Goal: Task Accomplishment & Management: Manage account settings

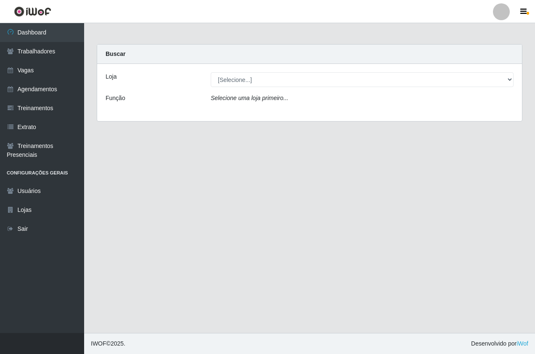
select select "337"
click at [211, 72] on select "[Selecione...] Pizza Nostra" at bounding box center [362, 79] width 303 height 15
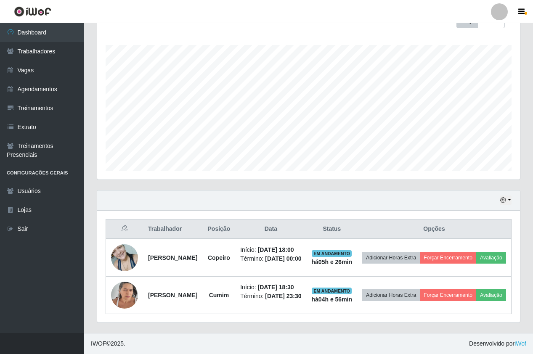
scroll to position [160, 0]
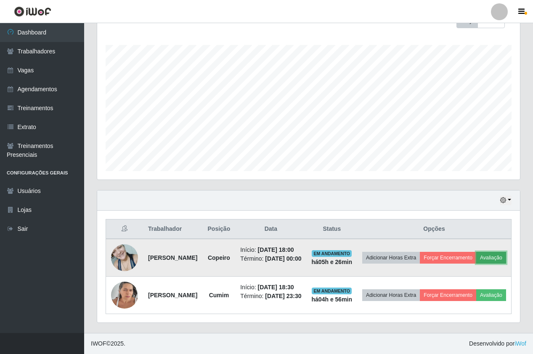
click at [476, 252] on button "Avaliação" at bounding box center [491, 258] width 30 height 12
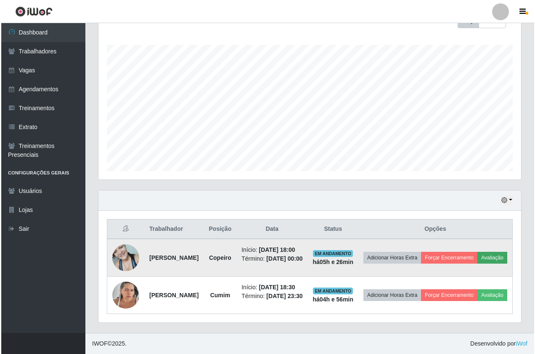
scroll to position [174, 418]
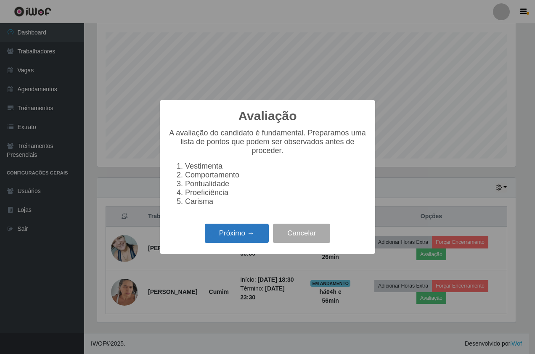
click at [255, 236] on button "Próximo →" at bounding box center [237, 234] width 64 height 20
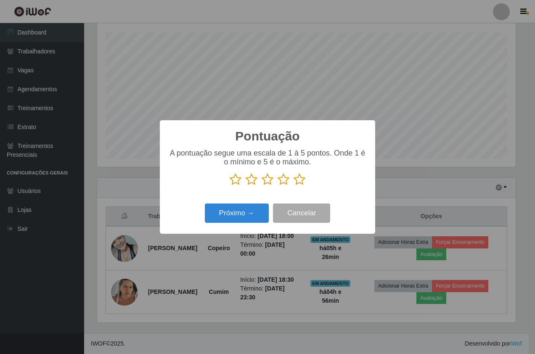
click at [297, 182] on icon at bounding box center [299, 179] width 12 height 13
click at [293, 186] on input "radio" at bounding box center [293, 186] width 0 height 0
click at [255, 214] on button "Próximo →" at bounding box center [237, 214] width 64 height 20
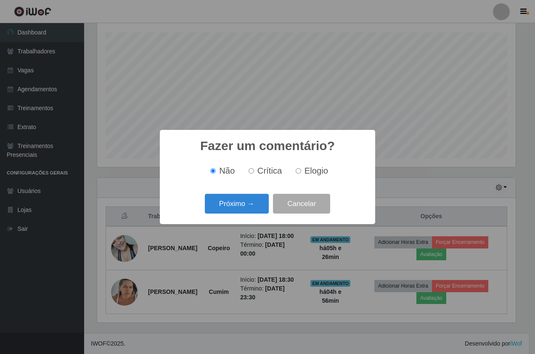
click at [255, 214] on div "Próximo → Cancelar" at bounding box center [267, 204] width 198 height 24
click at [249, 212] on button "Próximo →" at bounding box center [237, 204] width 64 height 20
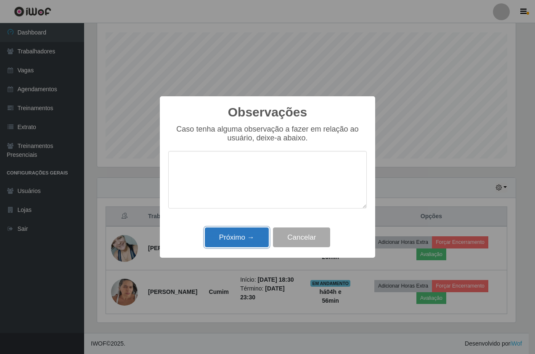
click at [265, 233] on button "Próximo →" at bounding box center [237, 237] width 64 height 20
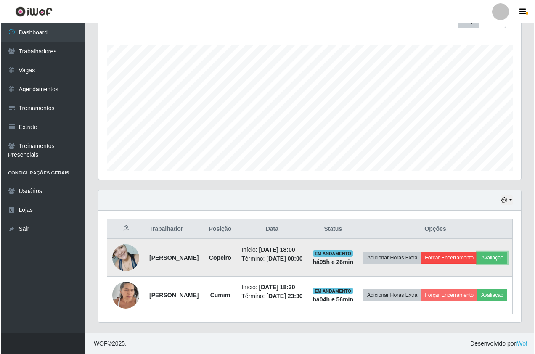
scroll to position [174, 423]
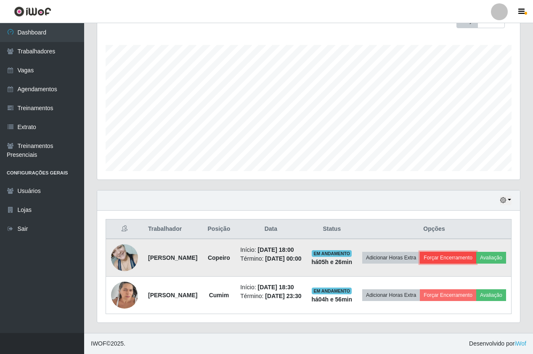
click at [476, 252] on button "Forçar Encerramento" at bounding box center [448, 258] width 56 height 12
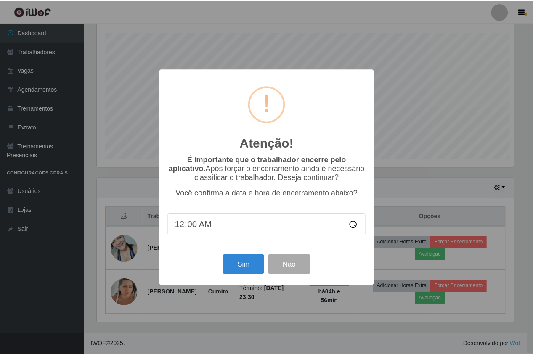
scroll to position [174, 418]
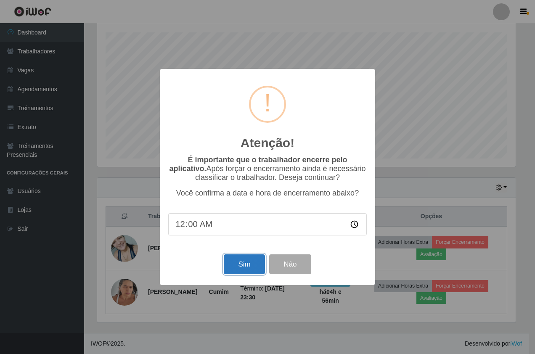
click at [256, 267] on button "Sim" at bounding box center [244, 264] width 41 height 20
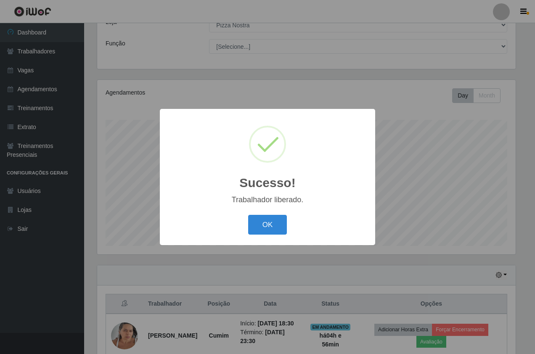
click at [279, 237] on div "OK Cancel" at bounding box center [267, 225] width 198 height 24
click at [277, 222] on button "OK" at bounding box center [267, 225] width 39 height 20
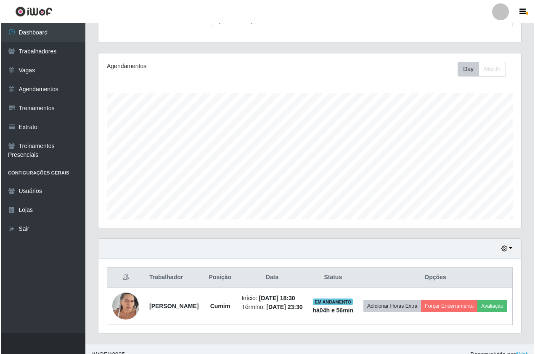
scroll to position [107, 0]
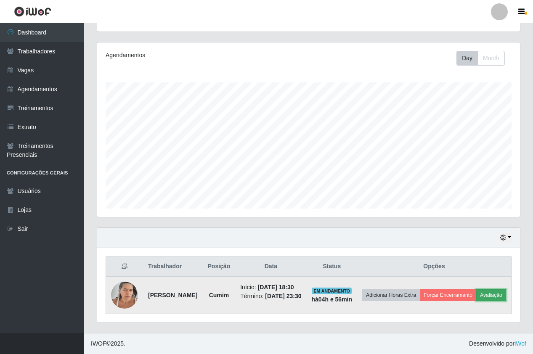
click at [476, 292] on button "Avaliação" at bounding box center [491, 295] width 30 height 12
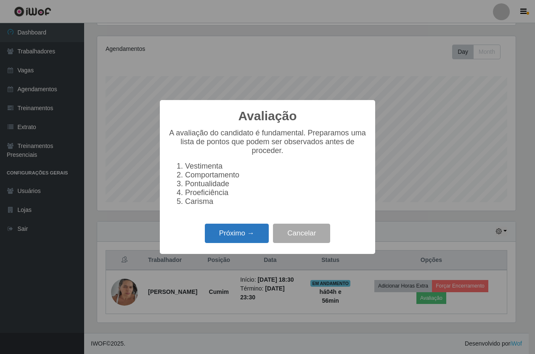
click at [250, 233] on button "Próximo →" at bounding box center [237, 234] width 64 height 20
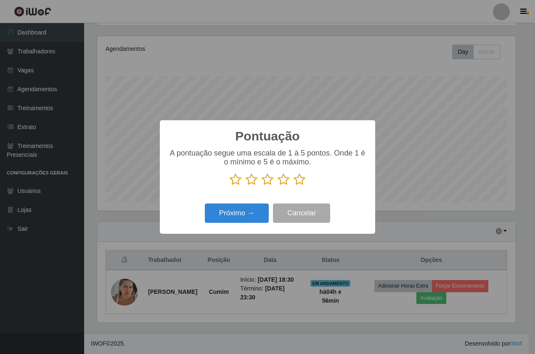
click at [300, 182] on icon at bounding box center [299, 179] width 12 height 13
click at [293, 186] on input "radio" at bounding box center [293, 186] width 0 height 0
click at [235, 214] on button "Próximo →" at bounding box center [237, 214] width 64 height 20
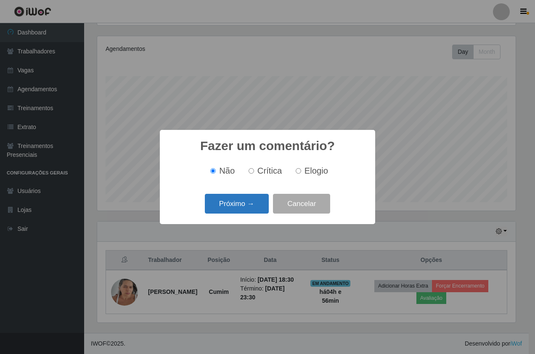
click at [230, 212] on button "Próximo →" at bounding box center [237, 204] width 64 height 20
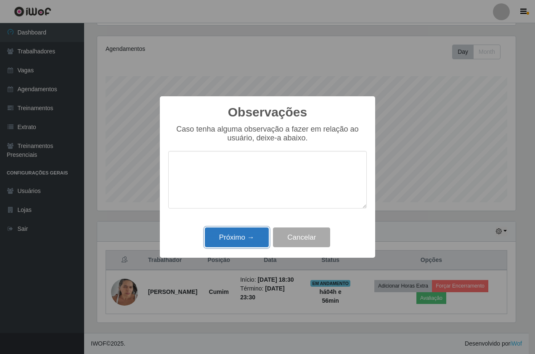
click at [241, 233] on button "Próximo →" at bounding box center [237, 237] width 64 height 20
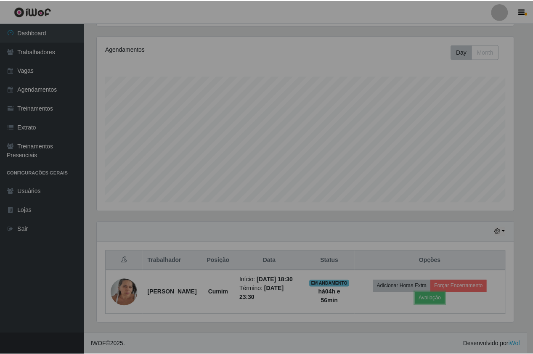
scroll to position [174, 423]
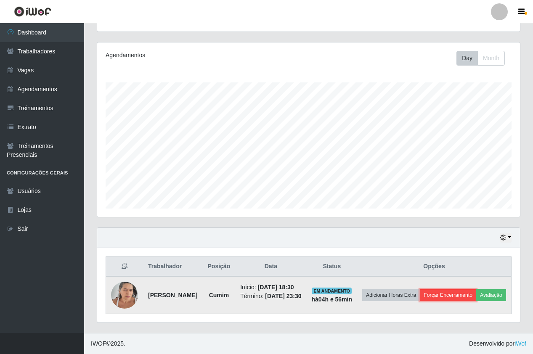
click at [468, 289] on button "Forçar Encerramento" at bounding box center [448, 295] width 56 height 12
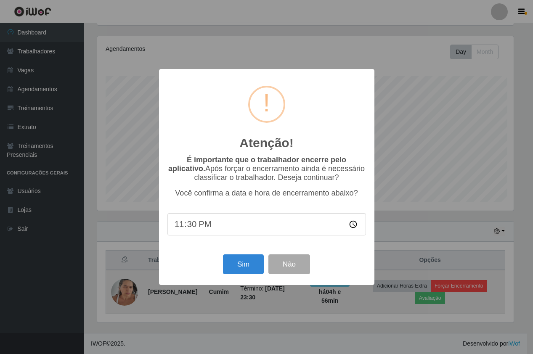
scroll to position [174, 418]
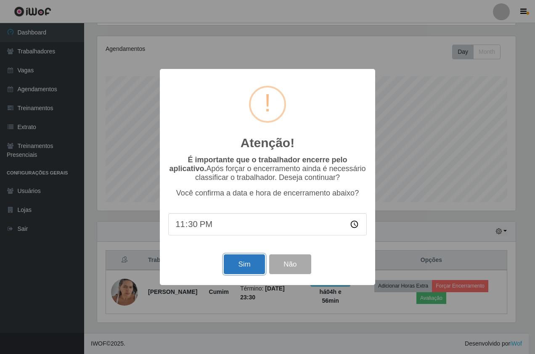
click at [243, 265] on button "Sim" at bounding box center [244, 264] width 41 height 20
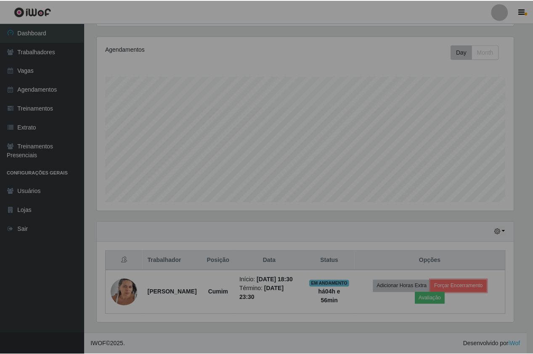
scroll to position [0, 0]
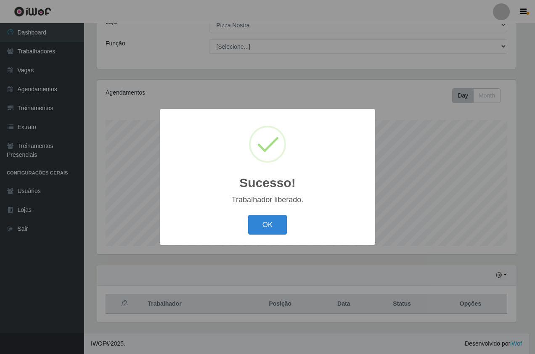
click at [288, 220] on div "OK Cancel" at bounding box center [267, 225] width 198 height 24
click at [277, 218] on button "OK" at bounding box center [267, 225] width 39 height 20
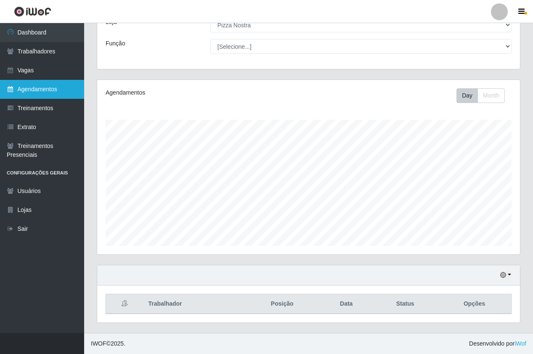
click at [37, 93] on link "Agendamentos" at bounding box center [42, 89] width 84 height 19
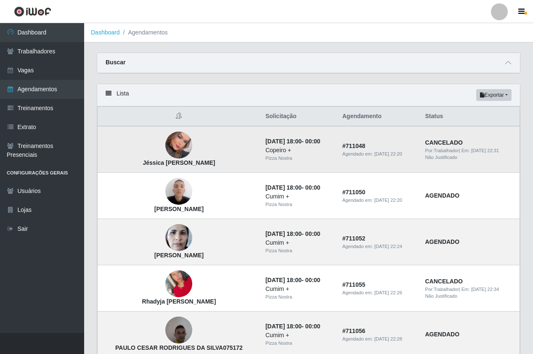
click at [174, 150] on img at bounding box center [178, 145] width 27 height 38
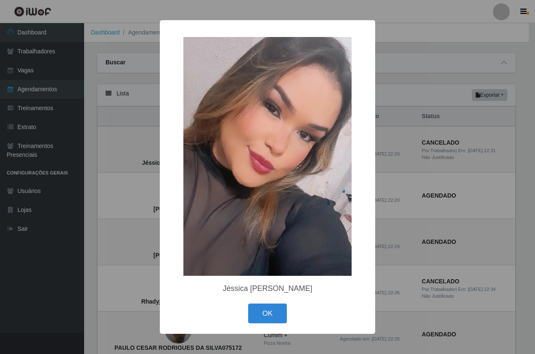
click at [164, 156] on div "× Jéssica Mayara Lima OK Cancel" at bounding box center [267, 177] width 215 height 314
click at [279, 318] on button "OK" at bounding box center [267, 314] width 39 height 20
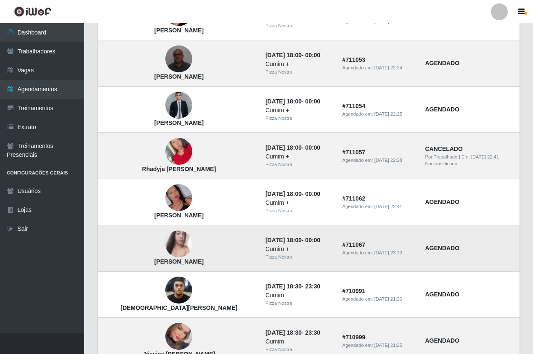
scroll to position [336, 0]
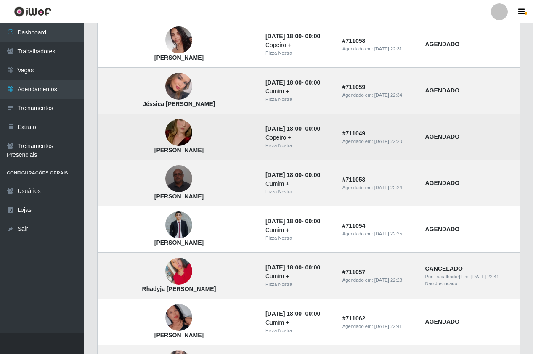
click at [168, 137] on img at bounding box center [178, 133] width 27 height 48
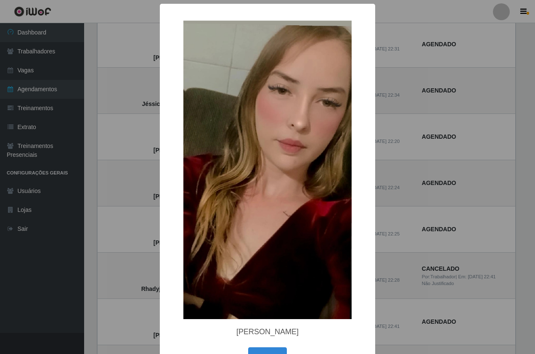
click at [168, 138] on div "×" at bounding box center [267, 170] width 198 height 316
click at [391, 213] on div "× Débora Pereira Costa OK Cancel" at bounding box center [267, 177] width 535 height 354
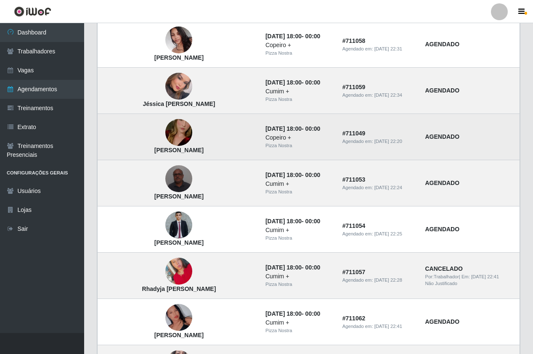
click at [173, 132] on img at bounding box center [178, 133] width 27 height 48
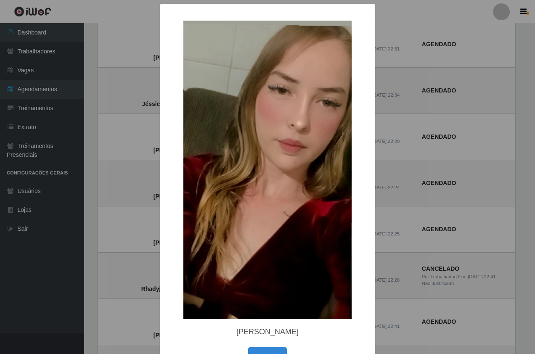
click at [143, 139] on div "× Débora Pereira Costa OK Cancel" at bounding box center [267, 177] width 535 height 354
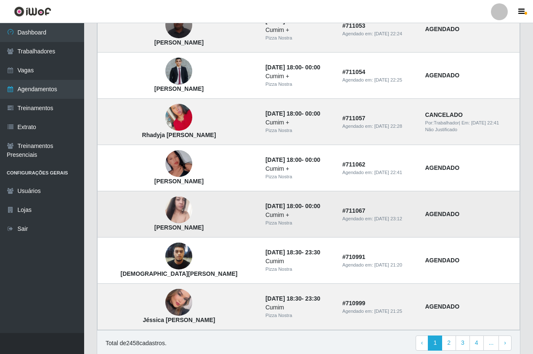
scroll to position [505, 0]
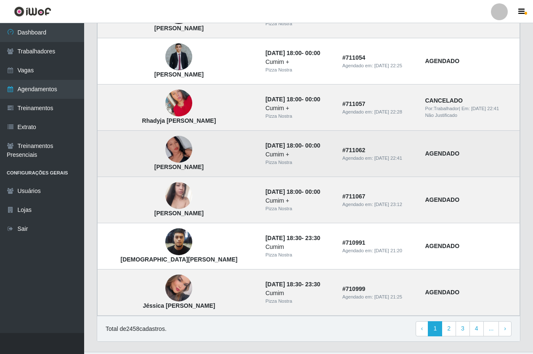
click at [172, 151] on img at bounding box center [178, 150] width 27 height 48
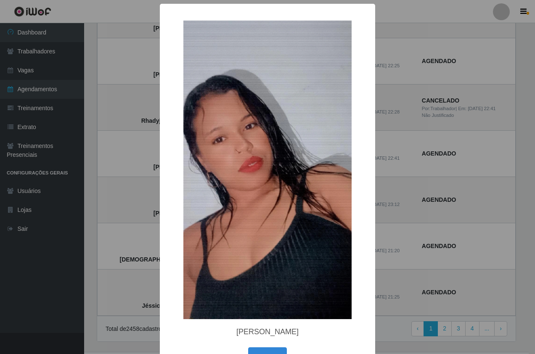
click at [164, 152] on div "× Izabele Juliene Santos OK Cancel" at bounding box center [267, 191] width 215 height 374
click at [145, 145] on div "× Izabele Juliene Santos OK Cancel" at bounding box center [267, 177] width 535 height 354
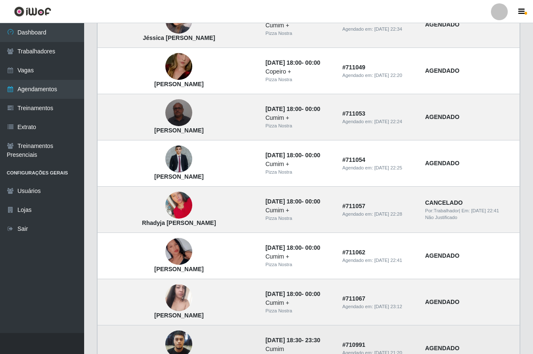
scroll to position [524, 0]
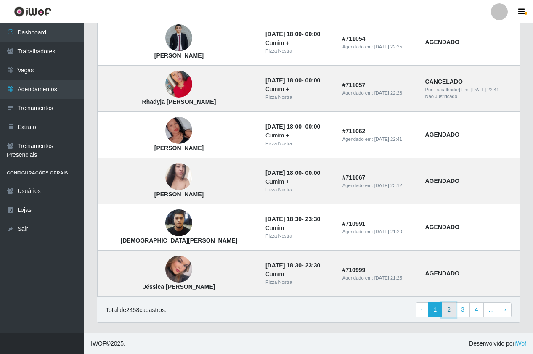
click at [450, 309] on link "2" at bounding box center [448, 309] width 14 height 15
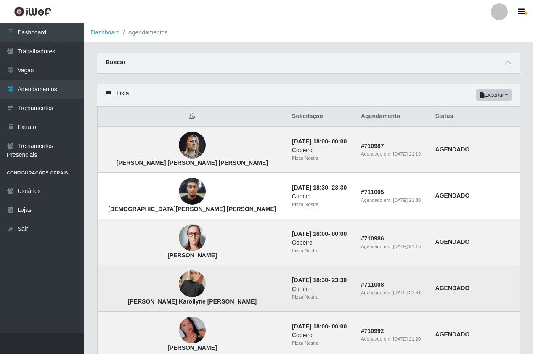
click at [179, 282] on img at bounding box center [192, 284] width 27 height 48
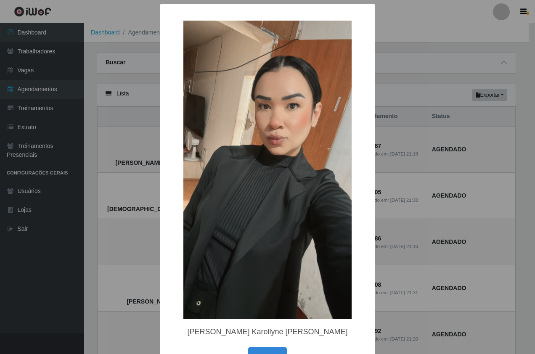
click at [160, 280] on div "× [PERSON_NAME] Karollyne [PERSON_NAME] OK Cancel" at bounding box center [267, 191] width 215 height 374
click at [413, 257] on div "× [PERSON_NAME] Karollyne [PERSON_NAME] OK Cancel" at bounding box center [267, 177] width 535 height 354
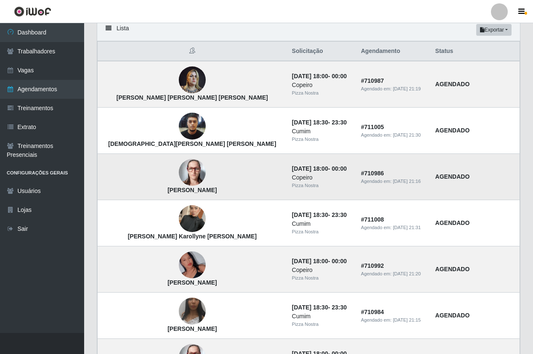
scroll to position [42, 0]
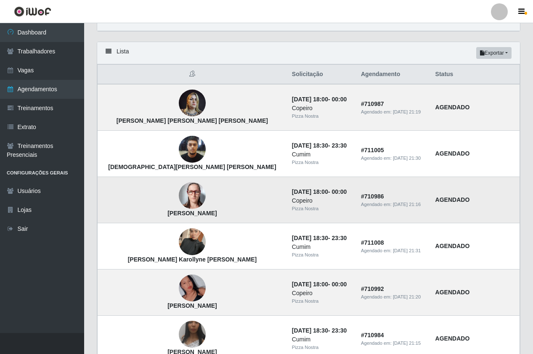
click at [179, 193] on img at bounding box center [192, 195] width 27 height 27
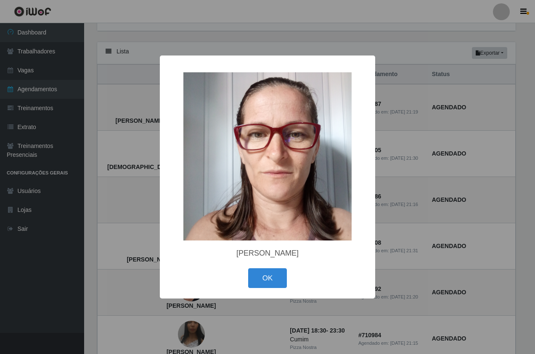
click at [152, 195] on div "× [PERSON_NAME] OK Cancel" at bounding box center [267, 177] width 535 height 354
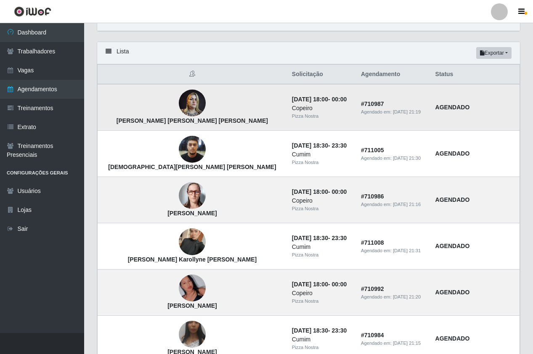
click at [179, 100] on img at bounding box center [192, 103] width 27 height 36
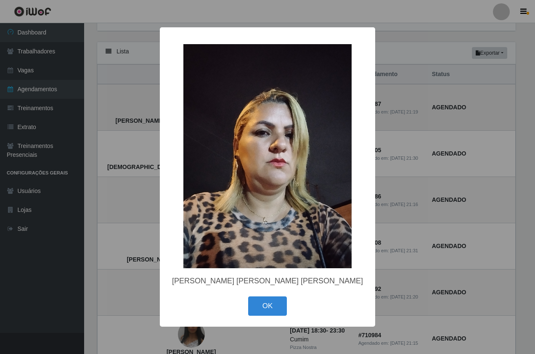
click at [164, 100] on div "× [PERSON_NAME] [PERSON_NAME] [PERSON_NAME] OK Cancel" at bounding box center [267, 176] width 215 height 299
click at [143, 169] on div "× [PERSON_NAME] [PERSON_NAME] [PERSON_NAME] OK Cancel" at bounding box center [267, 177] width 535 height 354
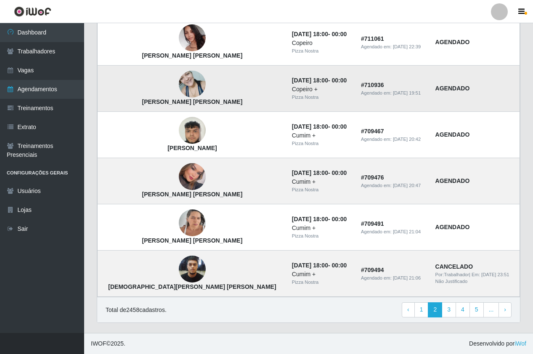
scroll to position [524, 0]
